Goal: Transaction & Acquisition: Book appointment/travel/reservation

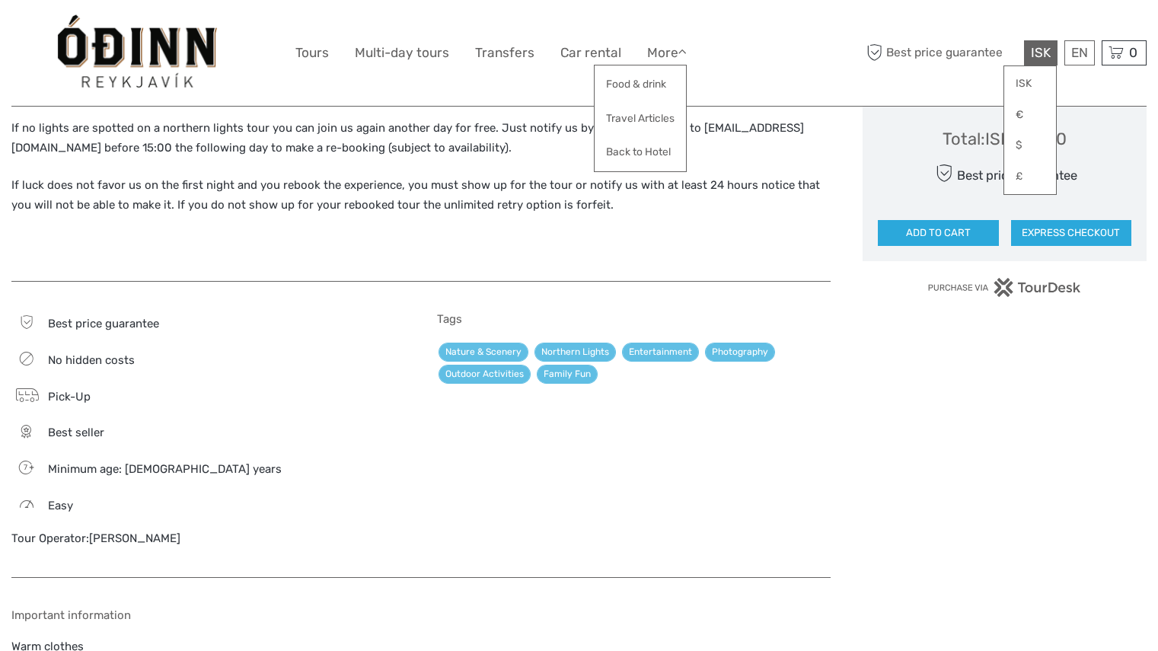
scroll to position [996, 0]
click at [301, 55] on link "Tours" at bounding box center [312, 53] width 34 height 22
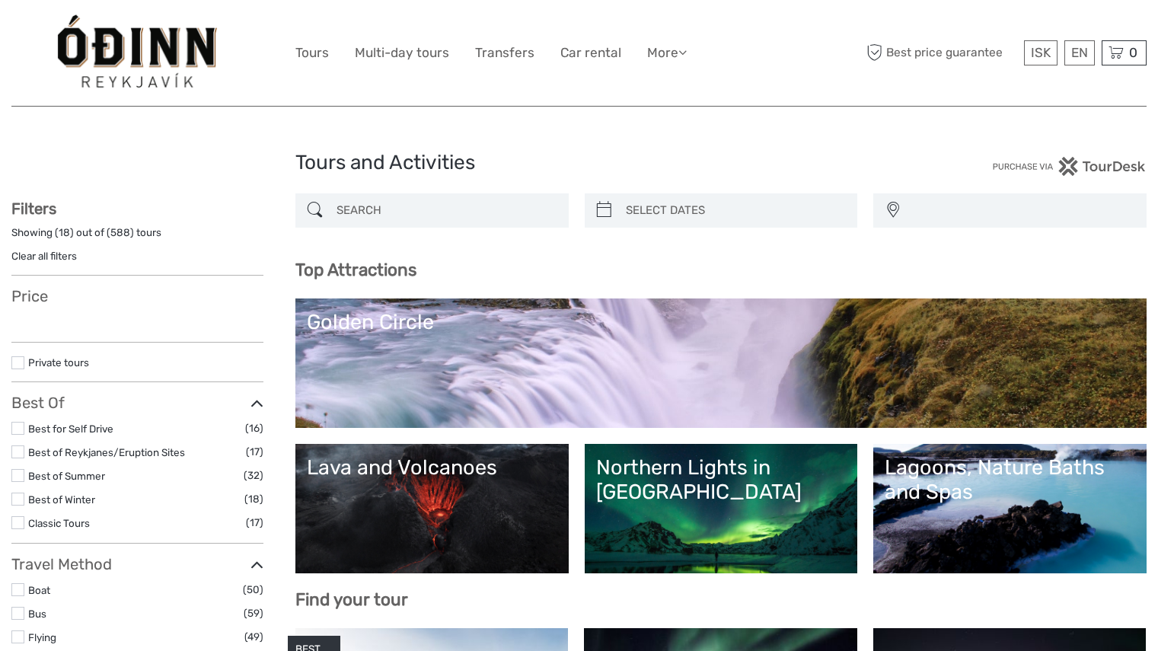
select select
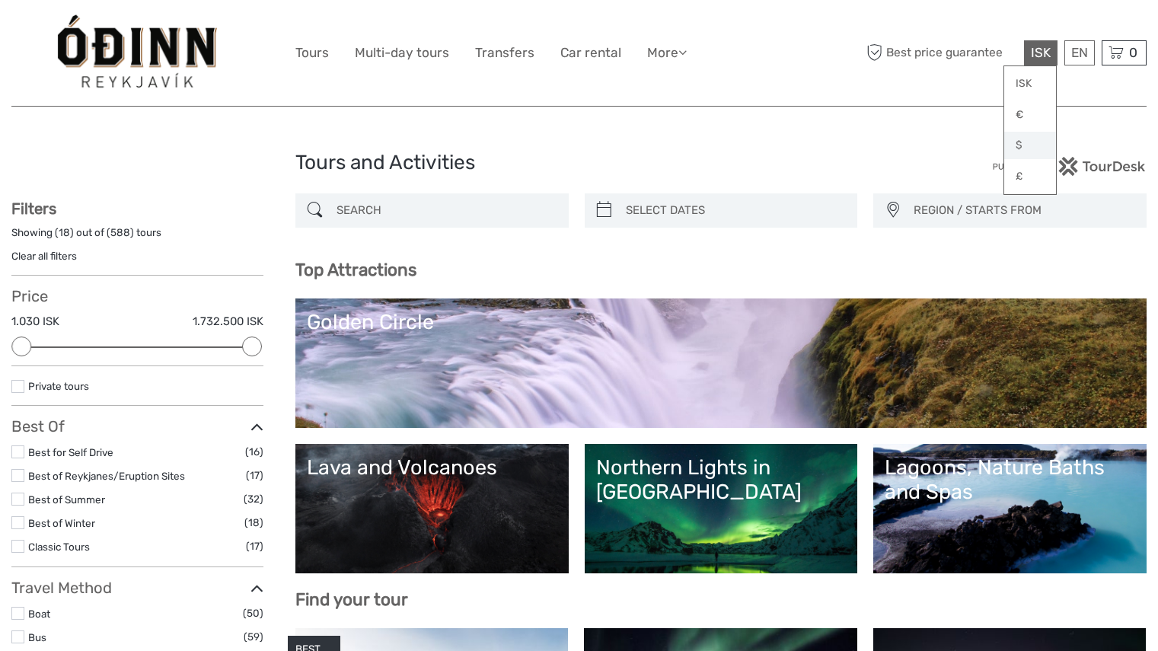
click at [1021, 143] on link "$" at bounding box center [1030, 145] width 52 height 27
click at [1068, 74] on link "English" at bounding box center [1061, 83] width 64 height 27
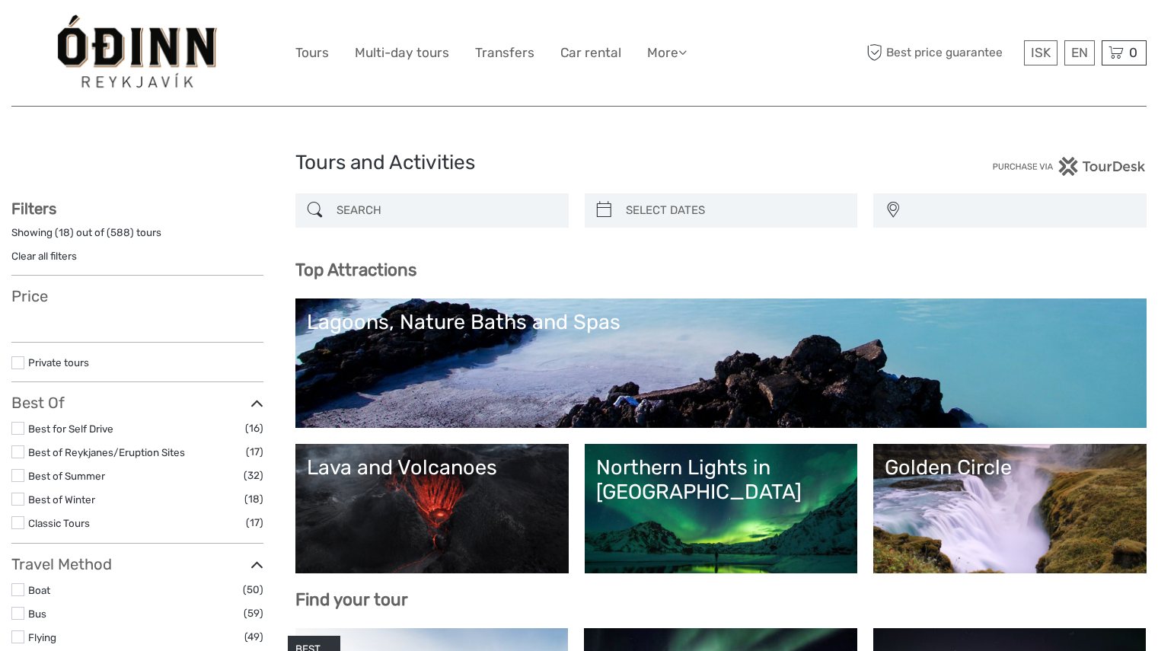
select select
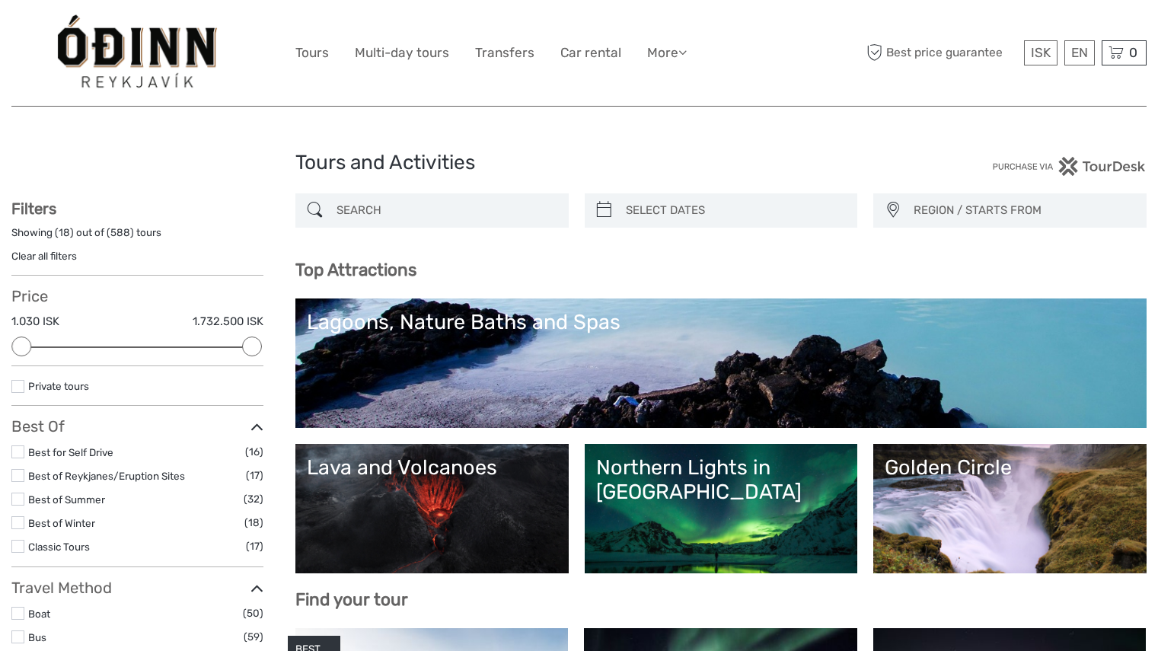
click at [1018, 365] on link "Lagoons, Nature Baths and Spas" at bounding box center [721, 363] width 828 height 107
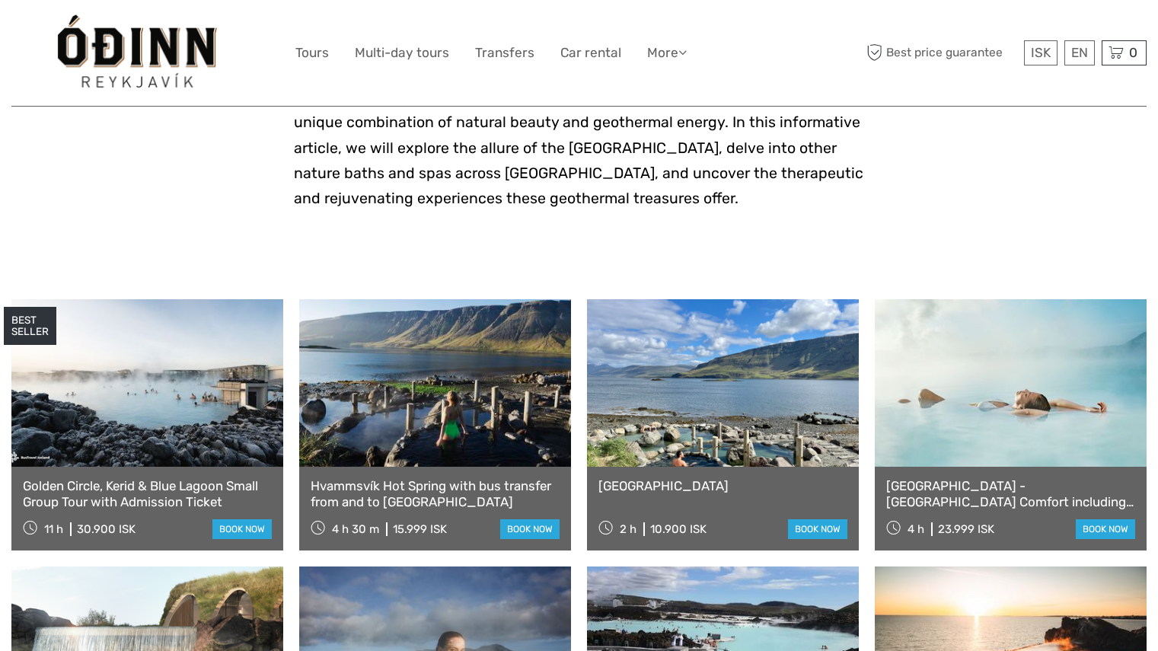
scroll to position [448, 0]
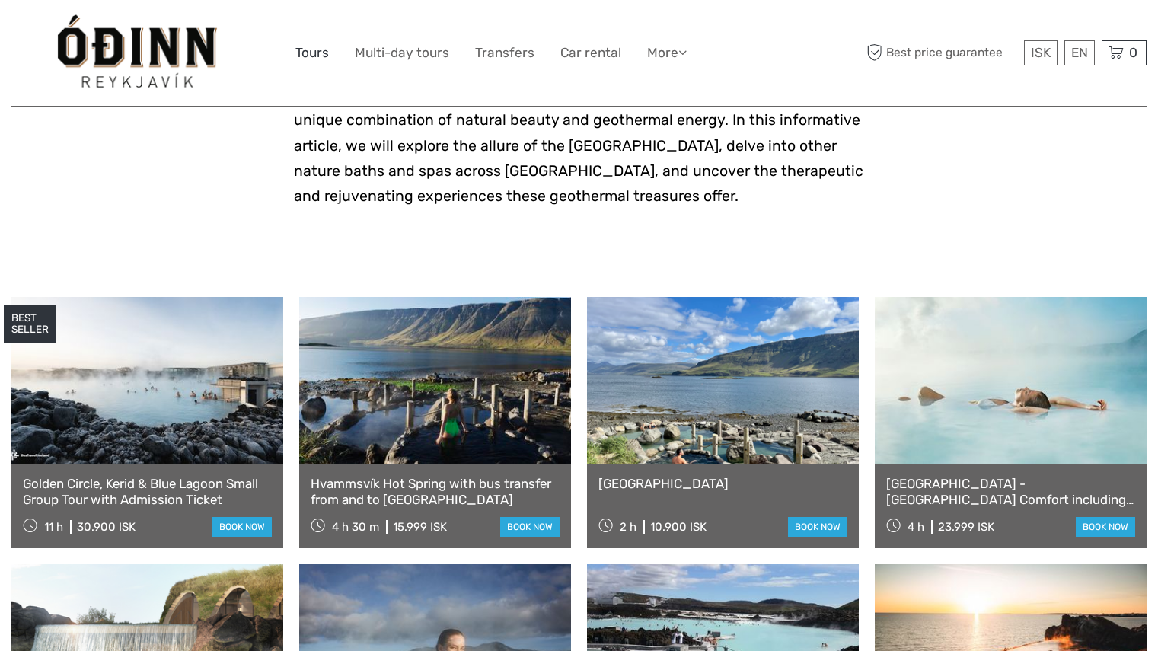
click at [318, 59] on link "Tours" at bounding box center [312, 53] width 34 height 22
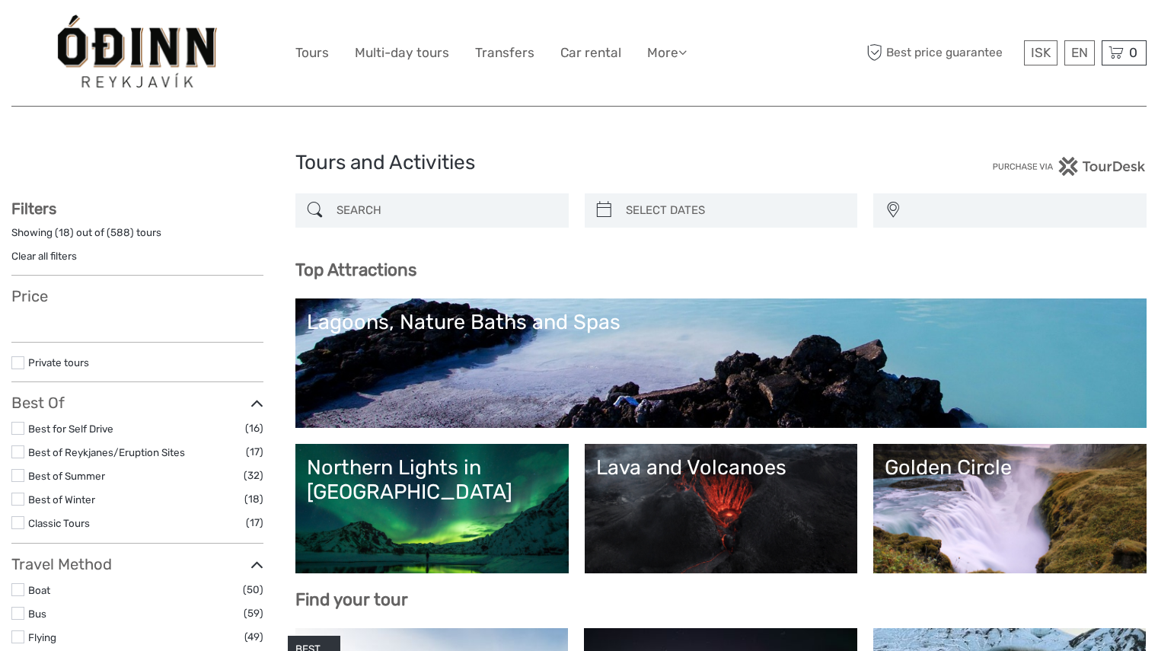
select select
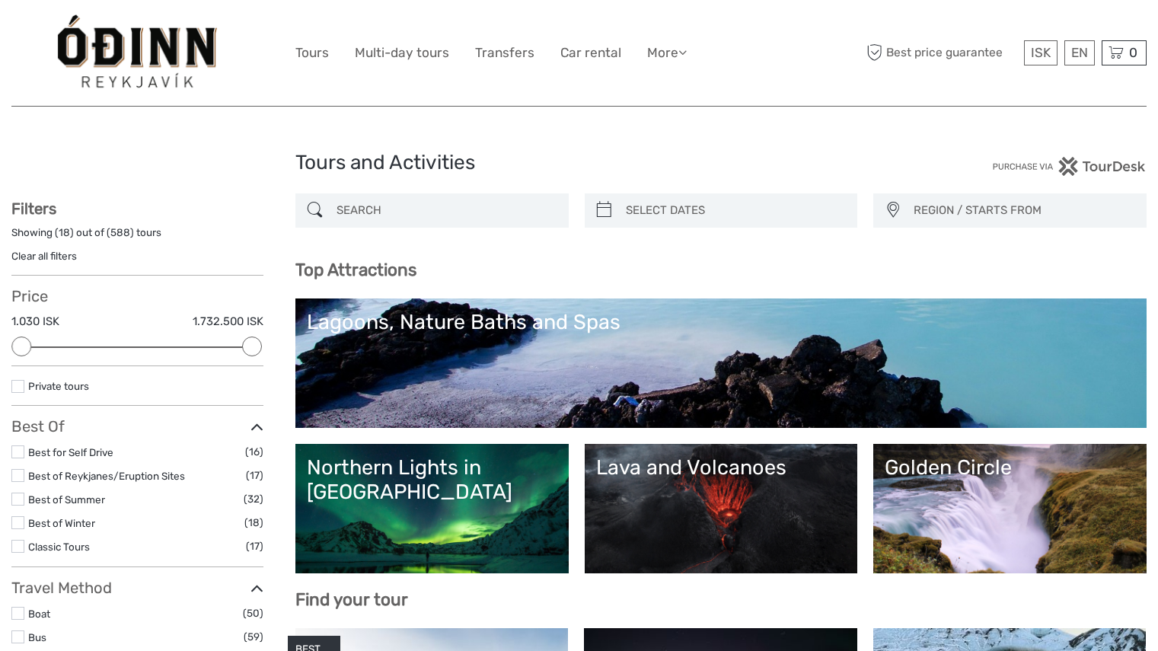
click at [379, 502] on link "Northern Lights in [GEOGRAPHIC_DATA]" at bounding box center [432, 508] width 251 height 107
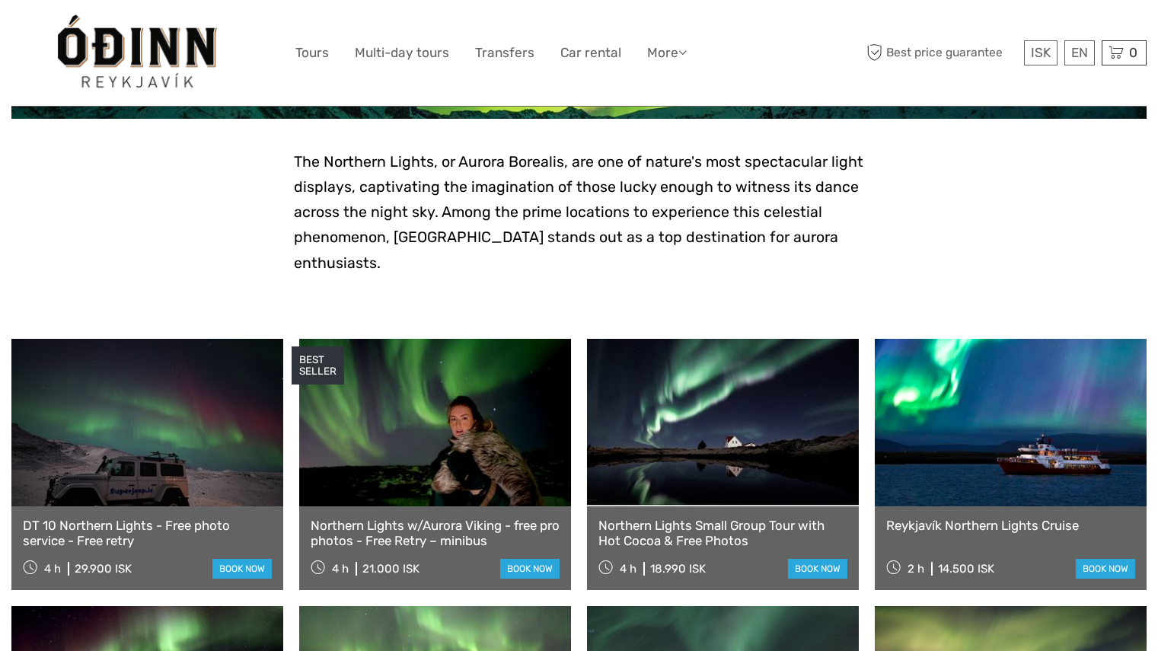
scroll to position [332, 0]
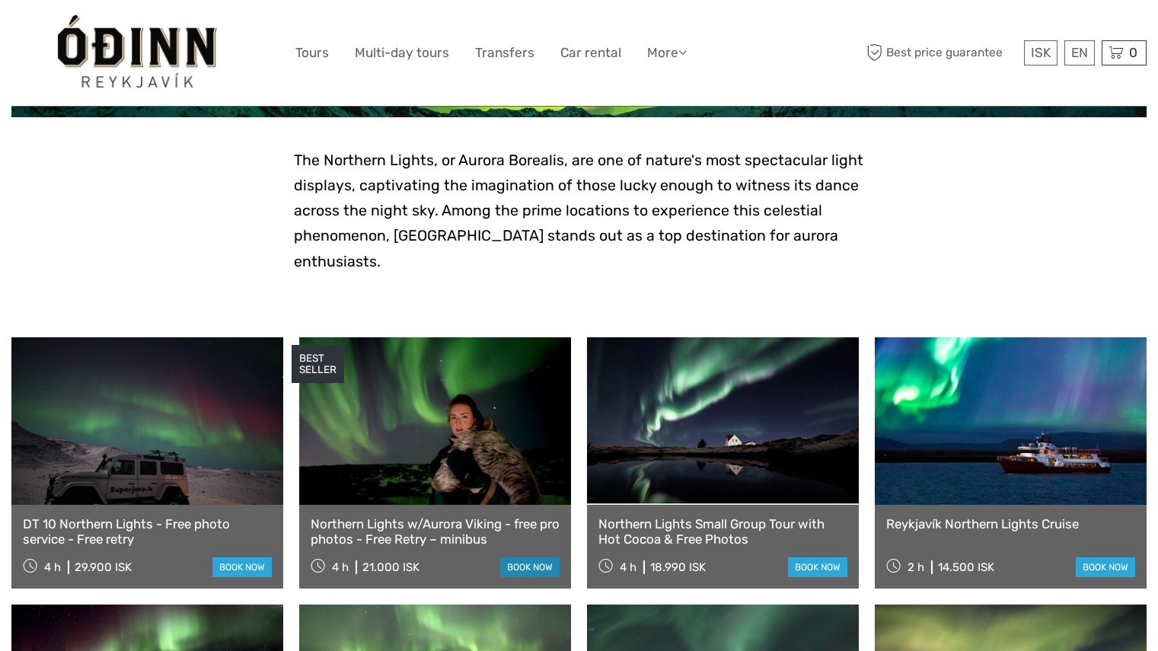
click at [524, 557] on link "book now" at bounding box center [529, 567] width 59 height 20
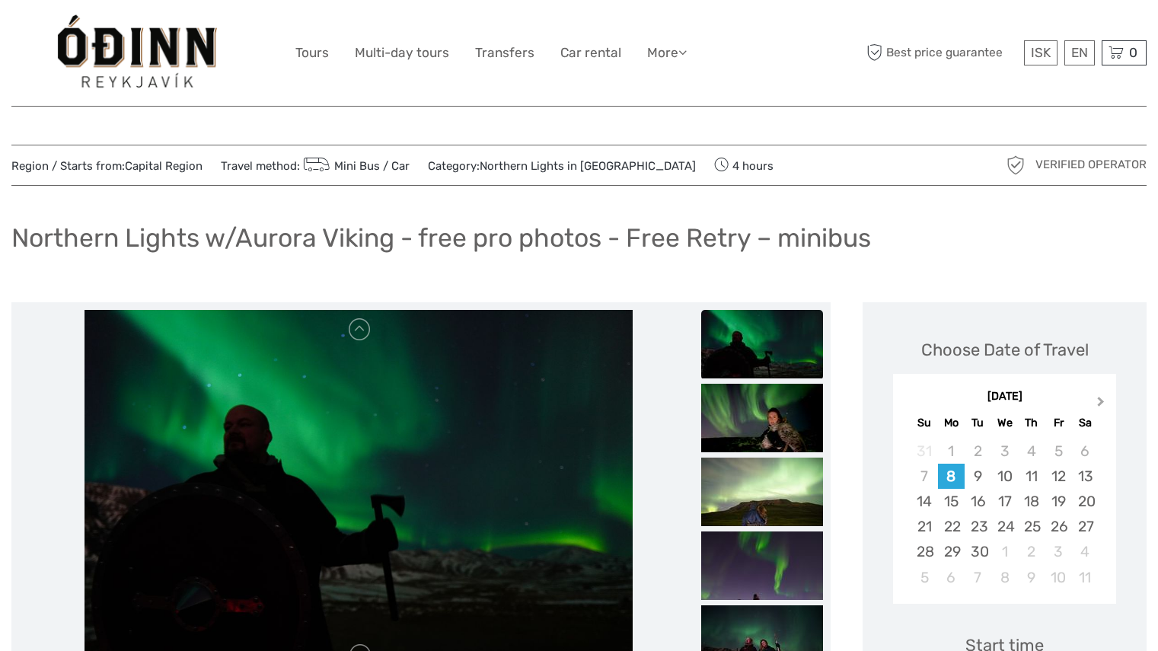
click at [1101, 402] on span "Next Month" at bounding box center [1101, 405] width 0 height 22
click at [1061, 480] on div "7" at bounding box center [1058, 476] width 27 height 25
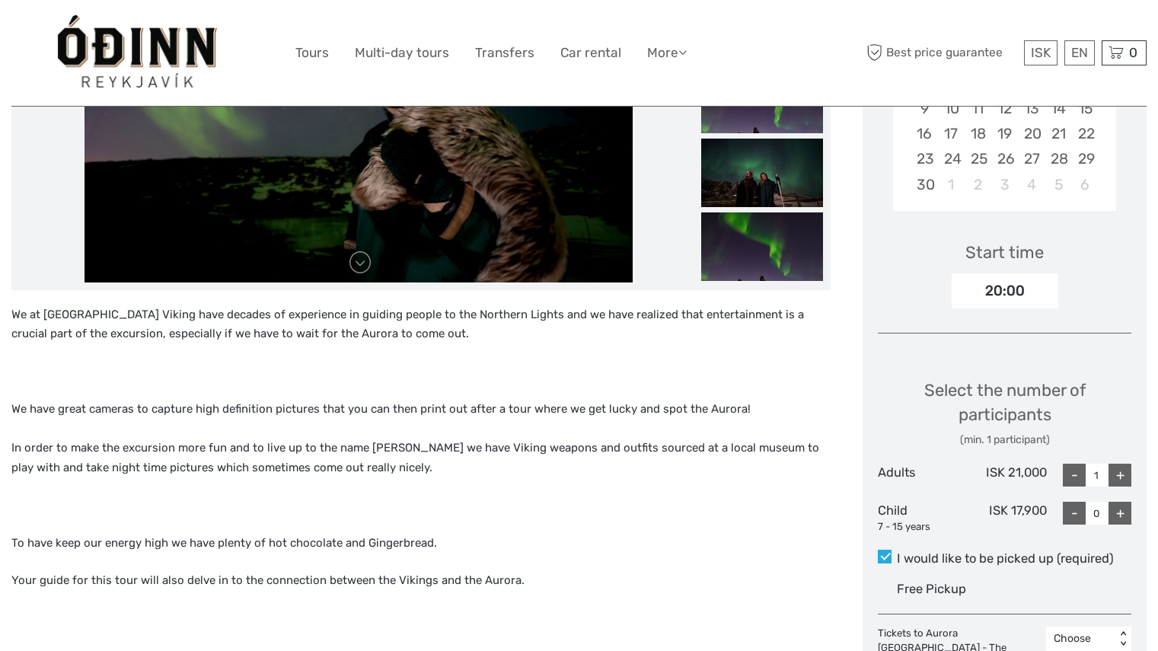
scroll to position [403, 0]
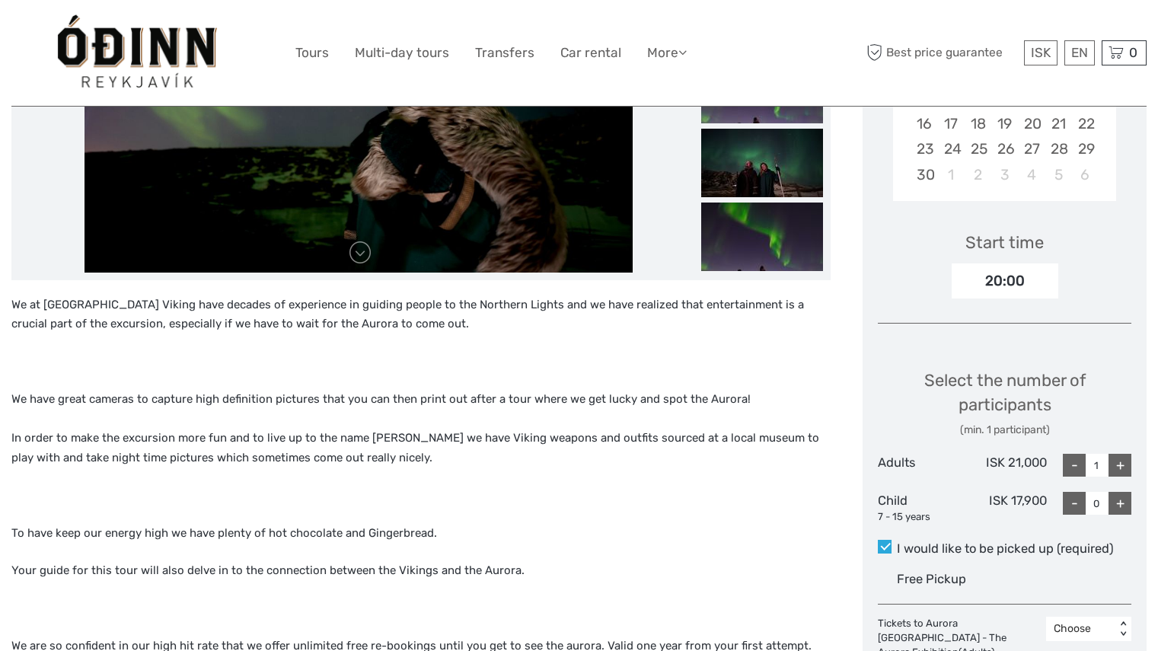
click at [1119, 474] on div "+" at bounding box center [1120, 465] width 23 height 23
click at [1120, 472] on div "+" at bounding box center [1120, 465] width 23 height 23
click at [1120, 469] on div "+" at bounding box center [1120, 465] width 23 height 23
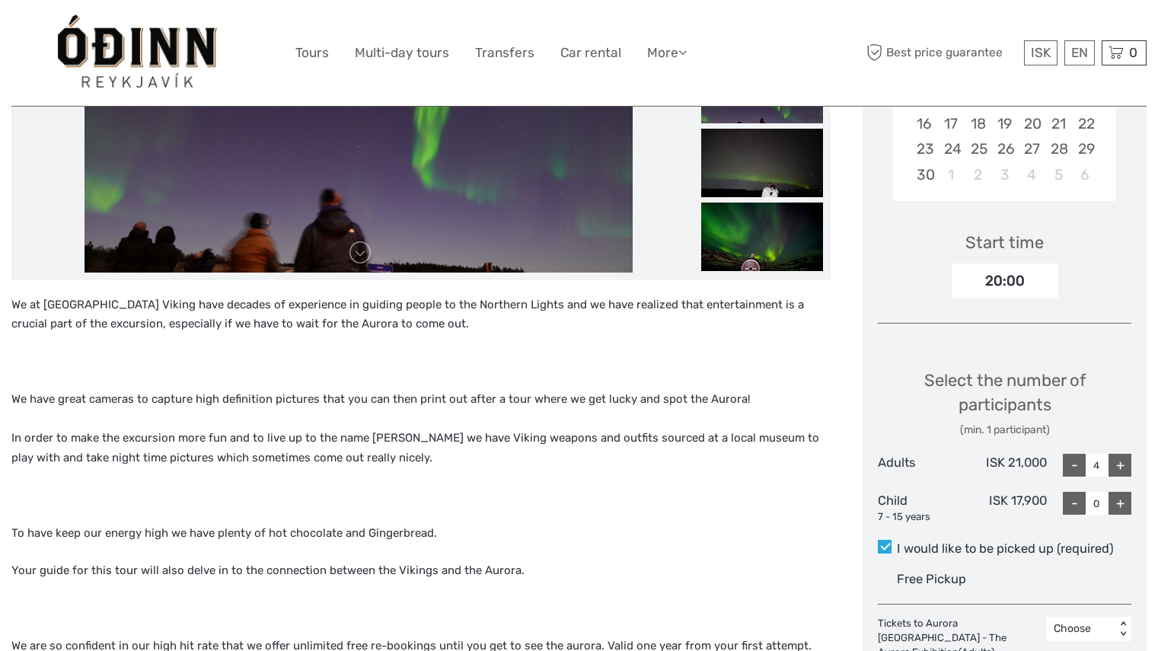
click at [1119, 466] on div "+" at bounding box center [1120, 465] width 23 height 23
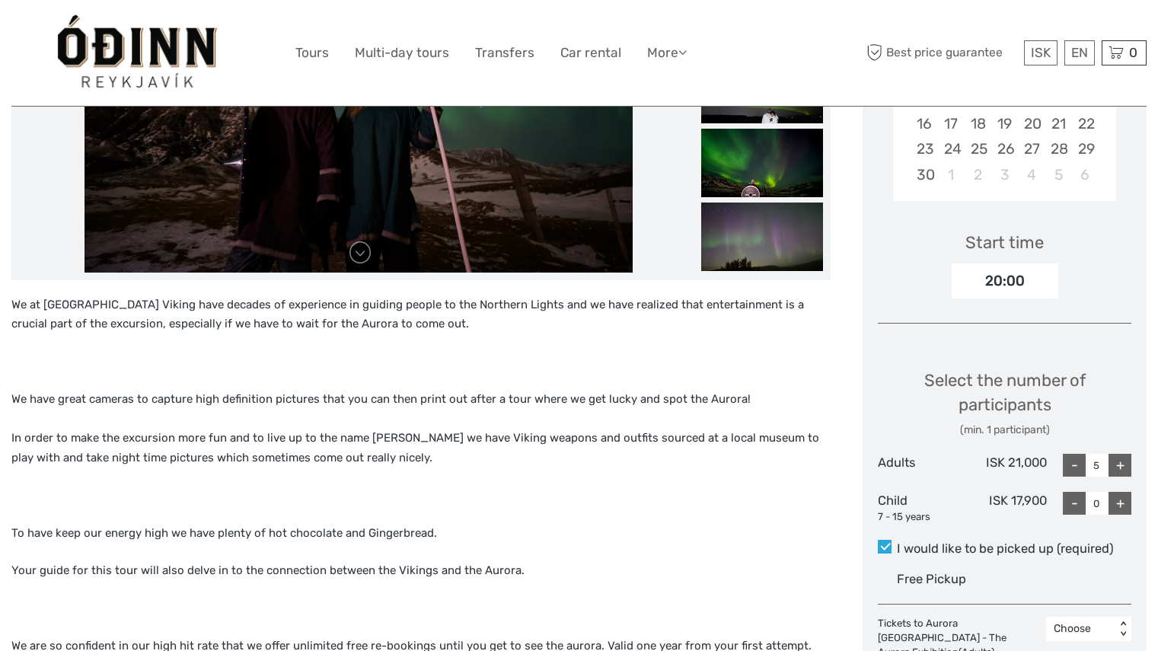
click at [1120, 464] on div "+" at bounding box center [1120, 465] width 23 height 23
type input "6"
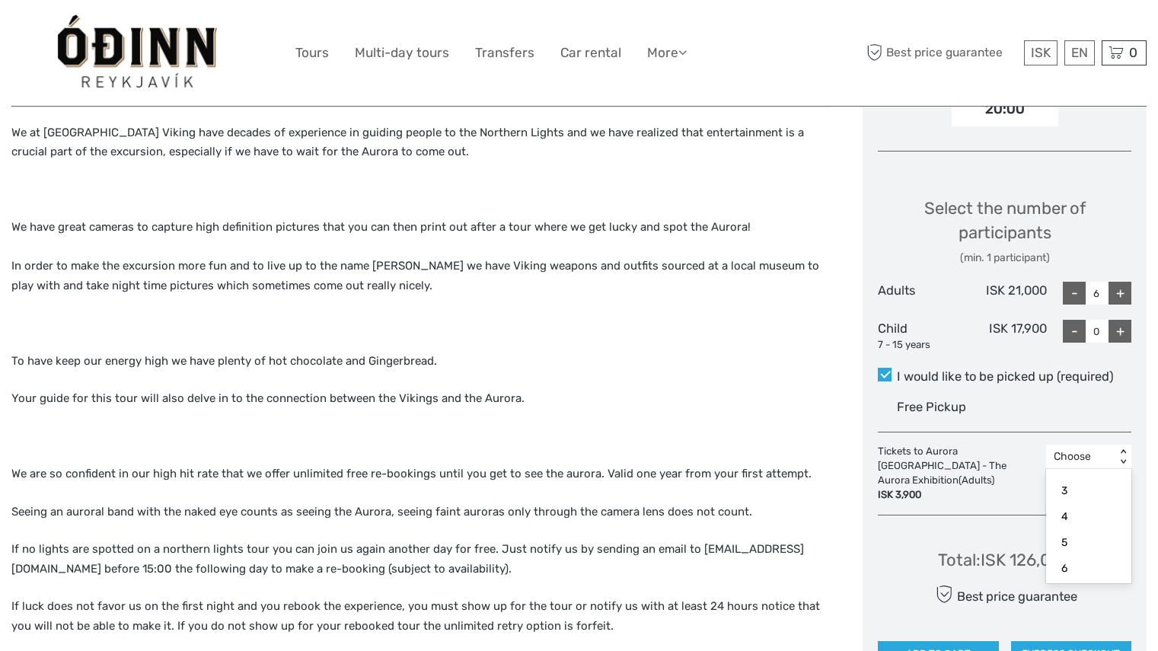
scroll to position [96, 0]
click at [1076, 557] on div "6" at bounding box center [1089, 556] width 70 height 26
click at [1083, 492] on div "Choose" at bounding box center [1089, 497] width 70 height 26
